Goal: Check status: Check status

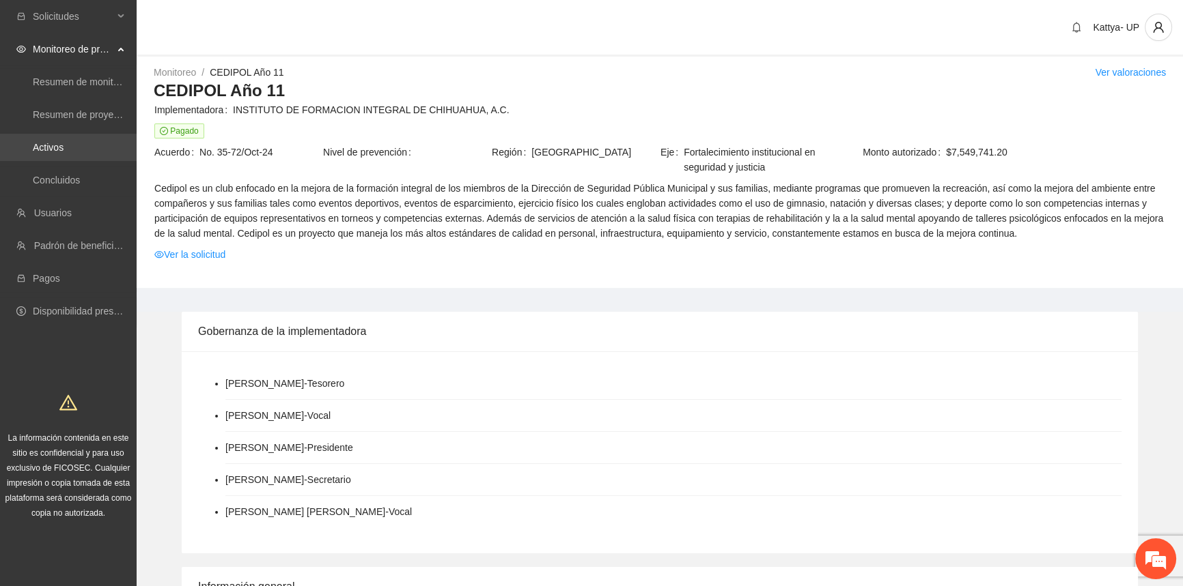
click at [55, 153] on link "Activos" at bounding box center [48, 147] width 31 height 11
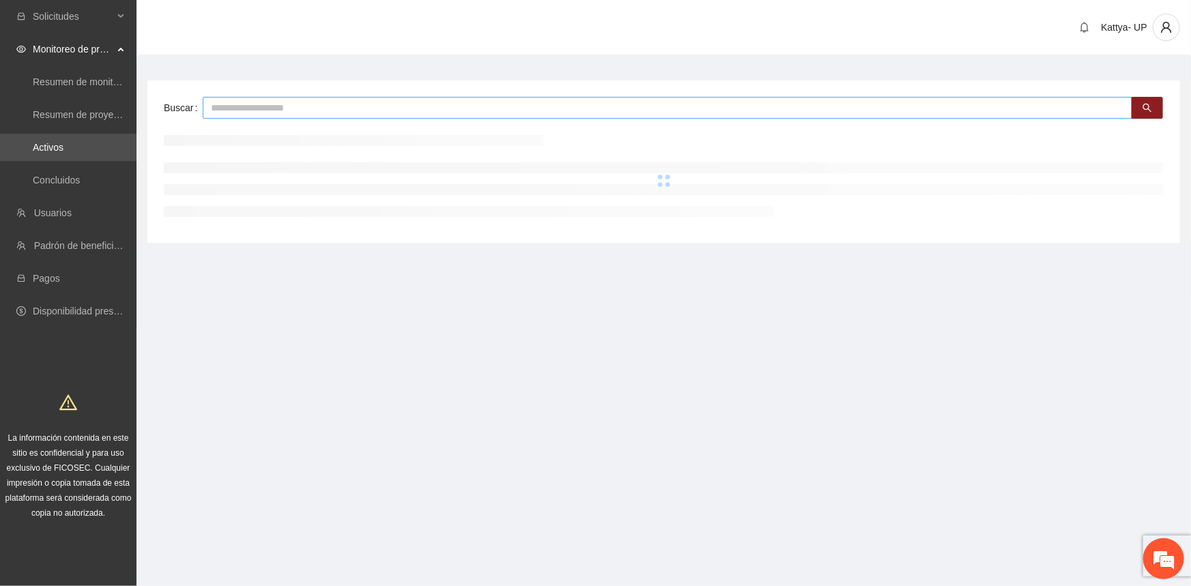
click at [292, 104] on input "text" at bounding box center [668, 108] width 930 height 22
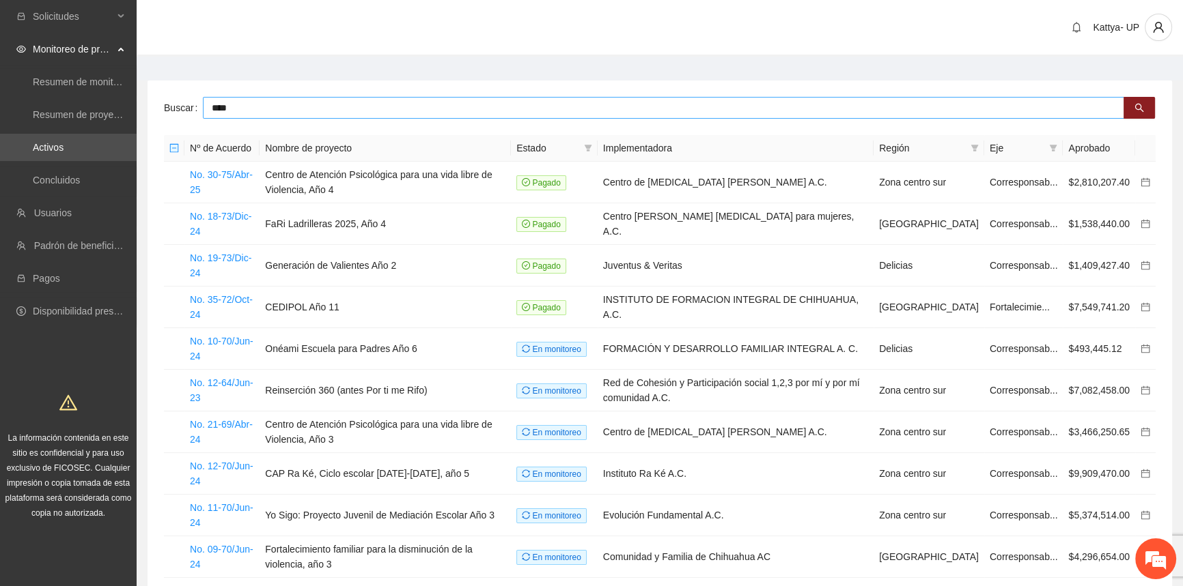
type input "****"
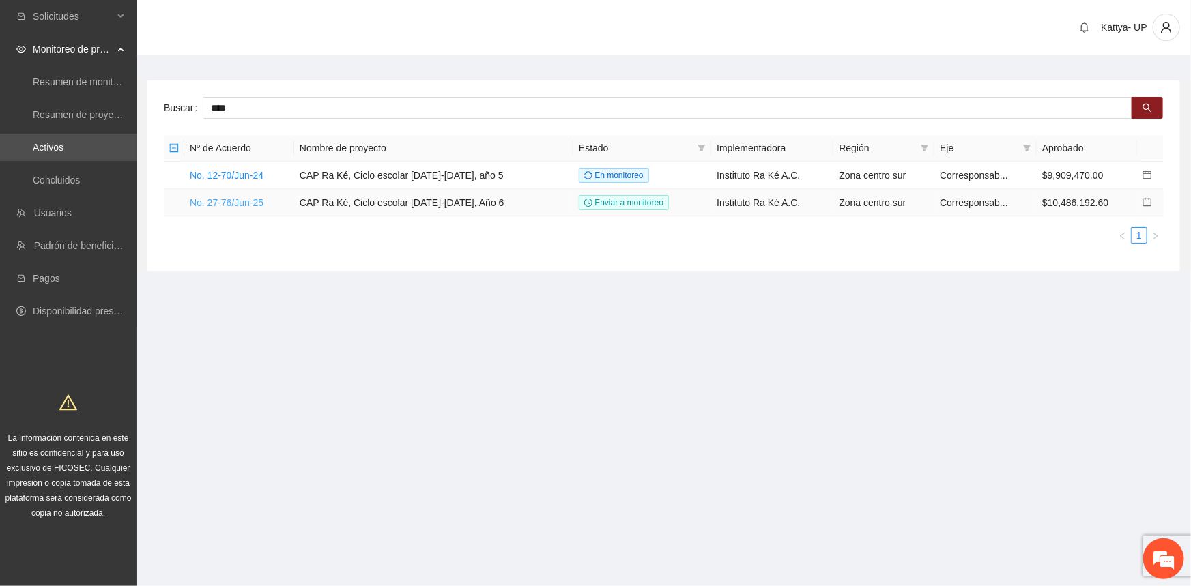
click at [253, 202] on link "No. 27-76/Jun-25" at bounding box center [227, 202] width 74 height 11
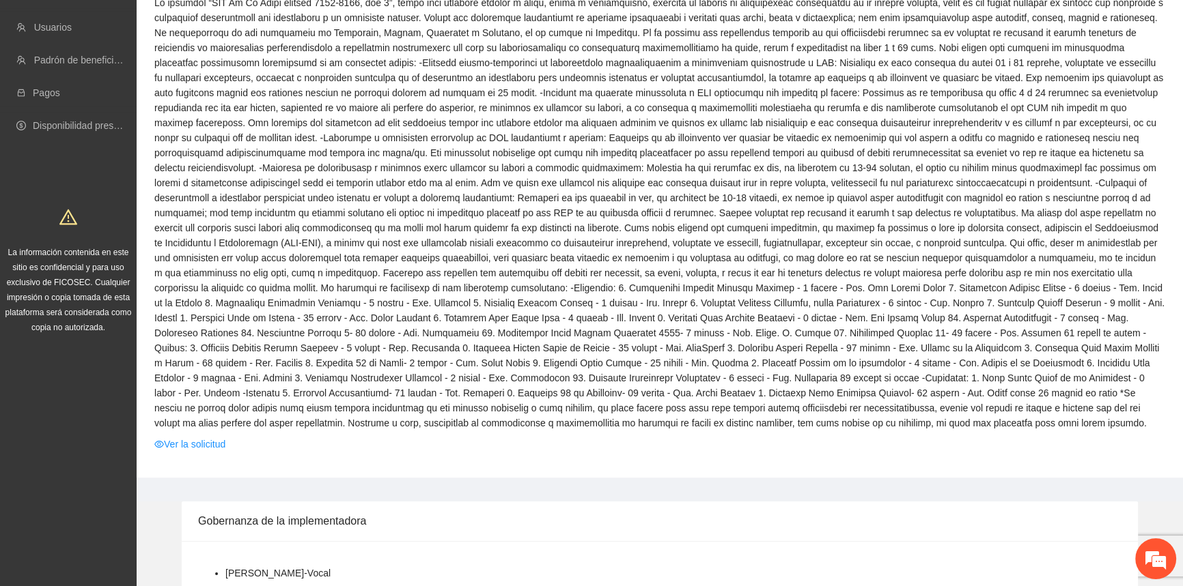
scroll to position [310, 0]
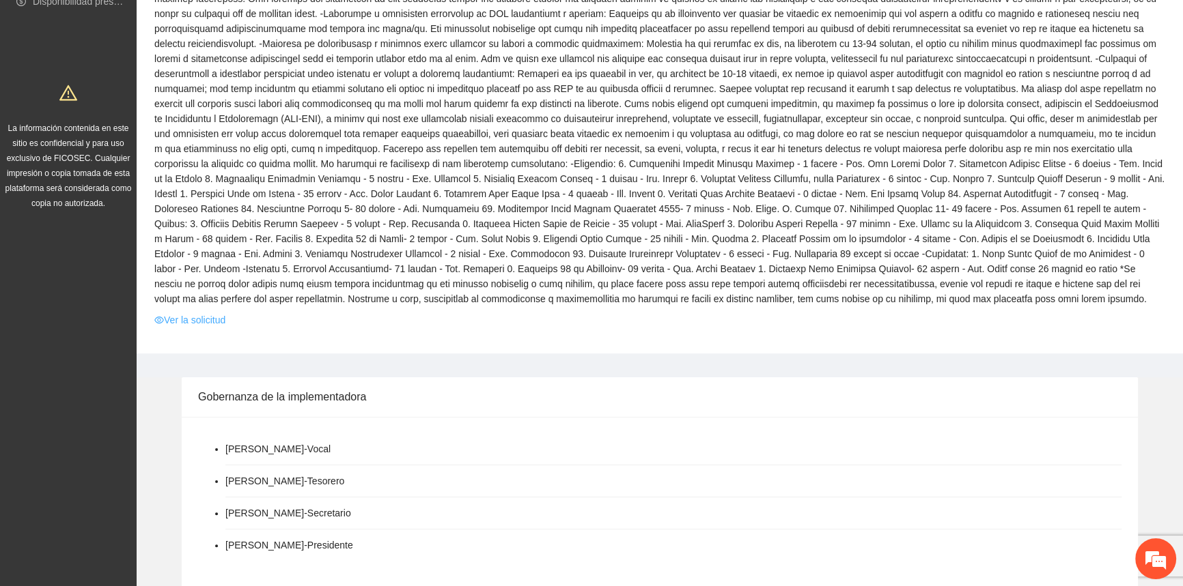
click at [206, 319] on link "Ver la solicitud" at bounding box center [189, 320] width 71 height 15
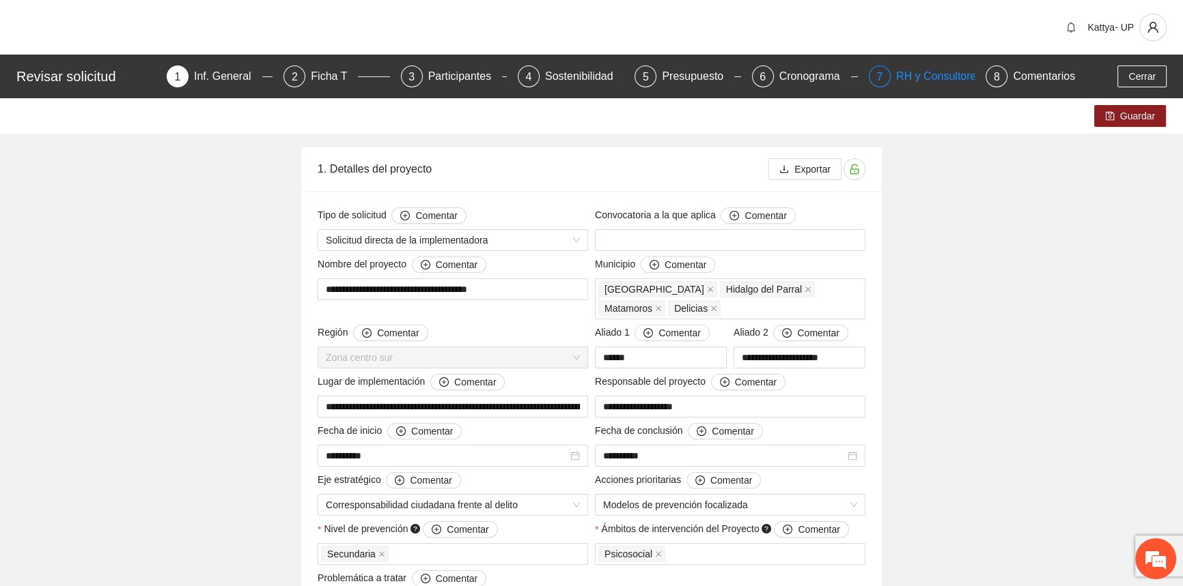
click at [903, 80] on div "RH y Consultores" at bounding box center [944, 77] width 96 height 22
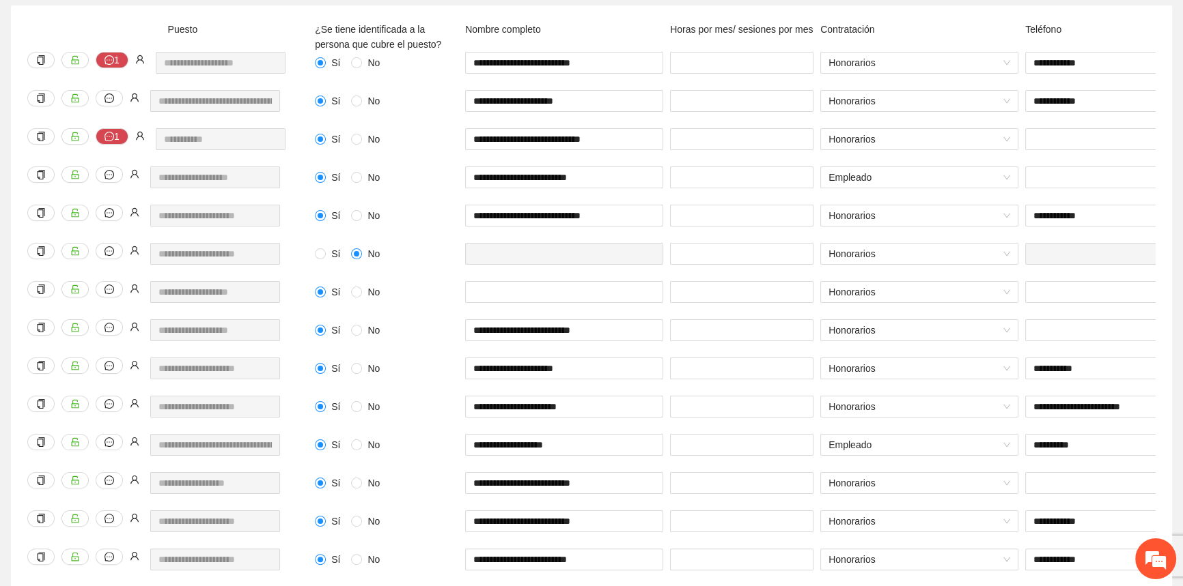
scroll to position [310, 0]
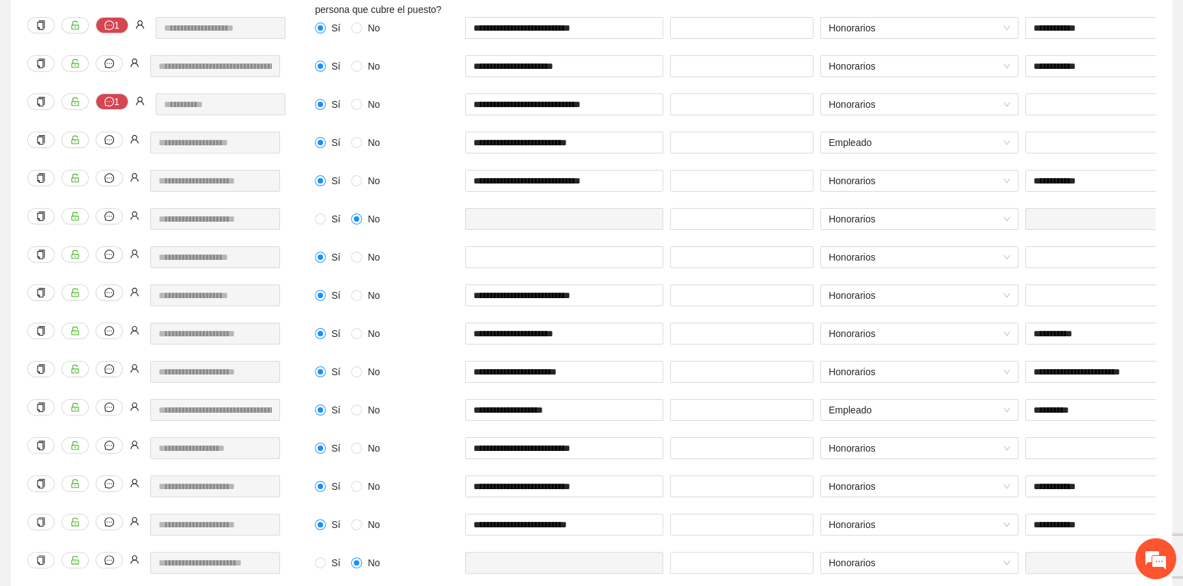
click at [442, 136] on div "Sí No" at bounding box center [386, 142] width 143 height 15
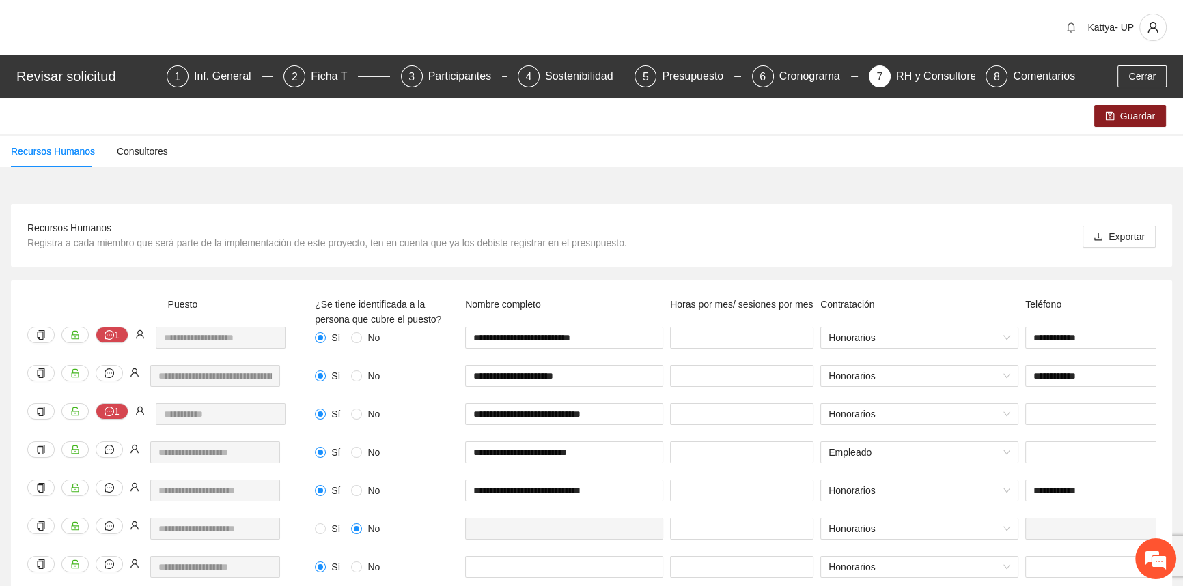
scroll to position [580, 0]
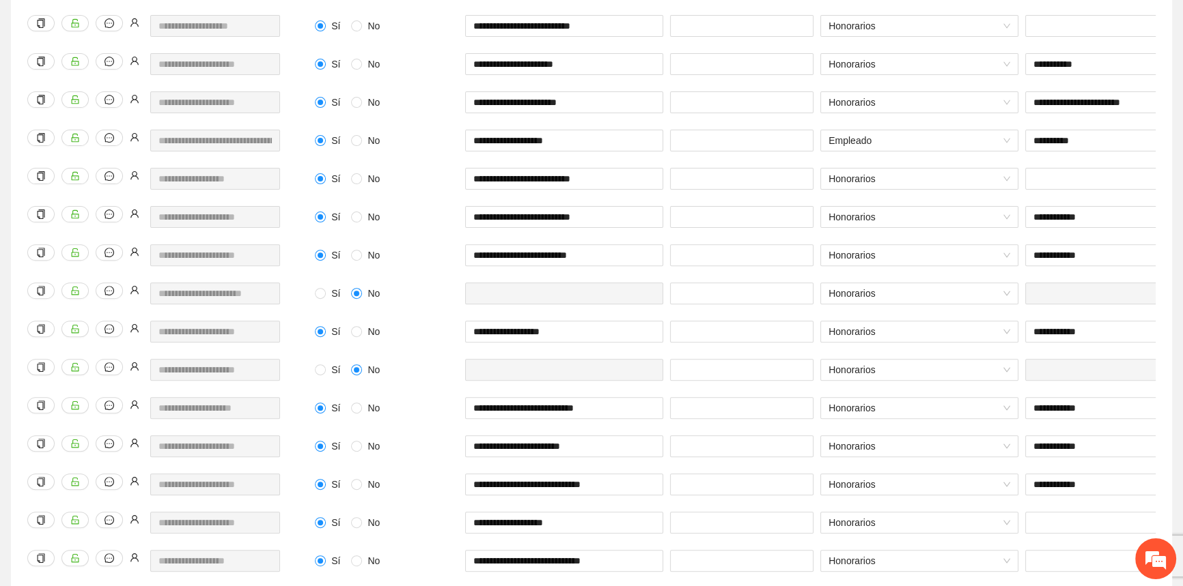
click at [429, 305] on div "Sí No" at bounding box center [386, 302] width 150 height 38
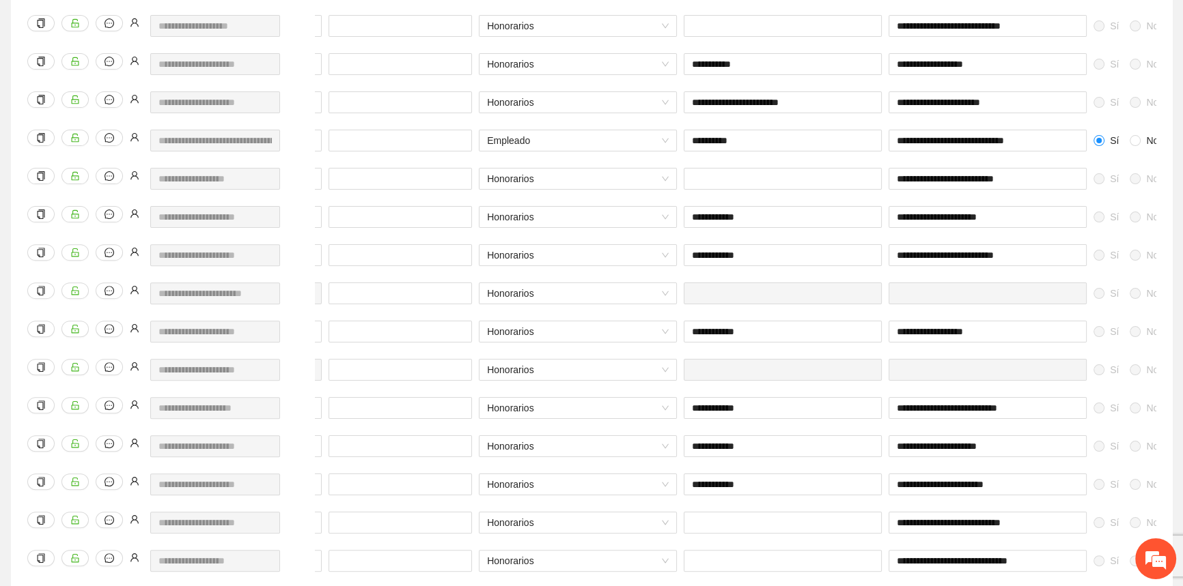
scroll to position [0, 460]
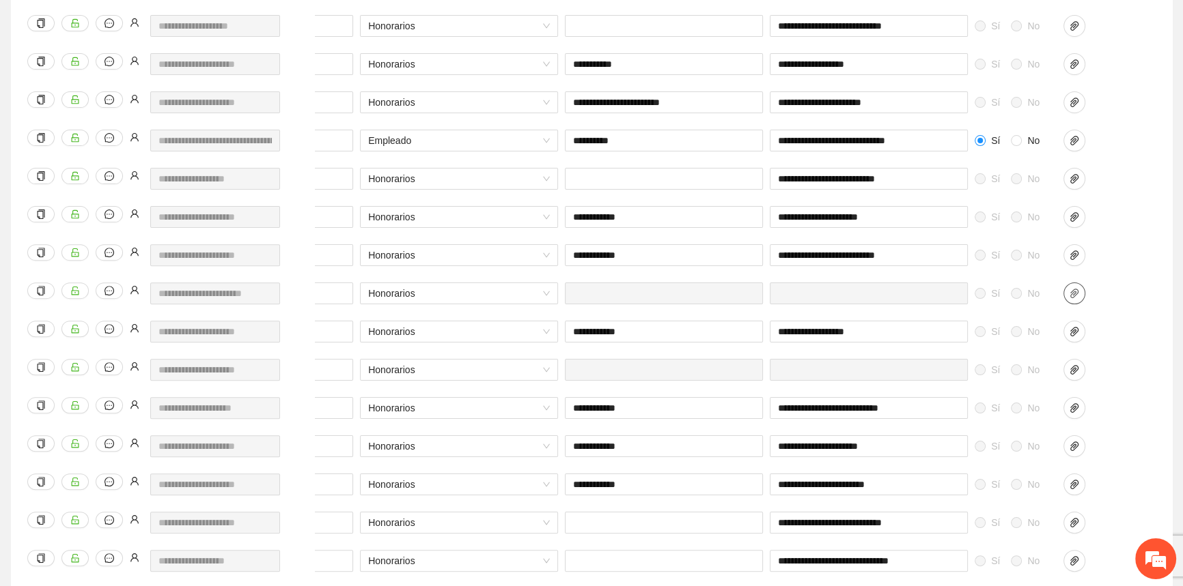
click at [1077, 297] on icon "paper-clip" at bounding box center [1073, 293] width 11 height 11
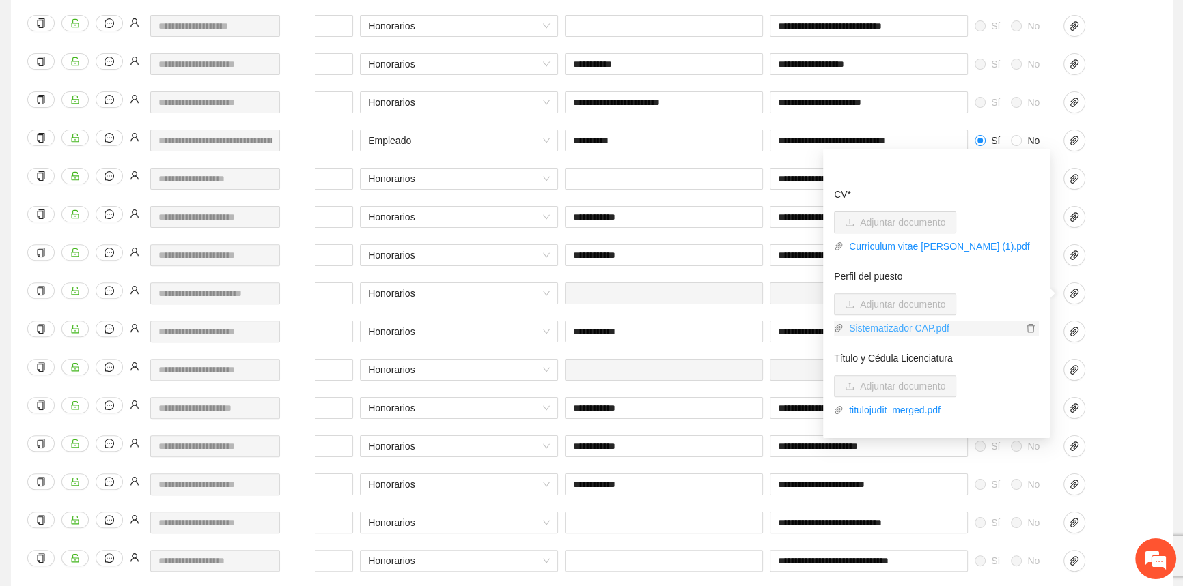
click at [903, 332] on link "Sistematizador CAP.pdf" at bounding box center [932, 328] width 179 height 15
